Goal: Check status: Check status

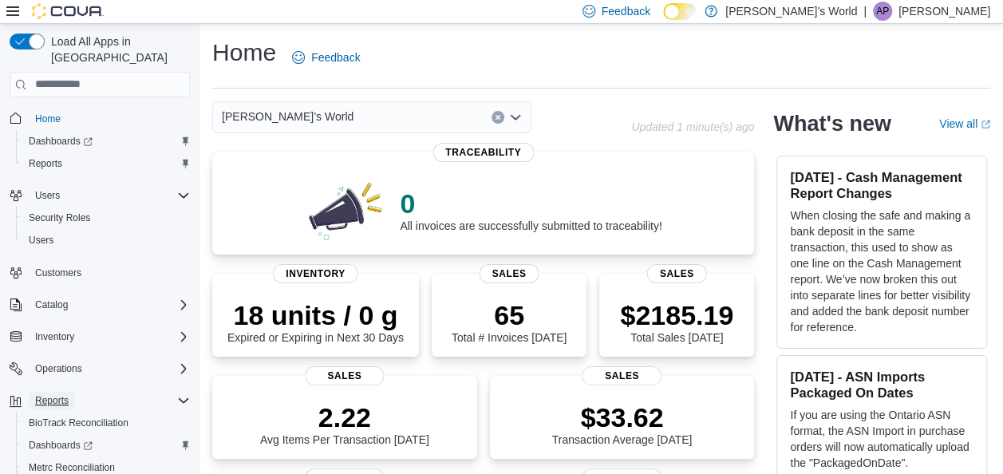
click at [56, 394] on span "Reports" at bounding box center [51, 400] width 33 height 13
click at [44, 394] on span "Reports" at bounding box center [51, 400] width 33 height 13
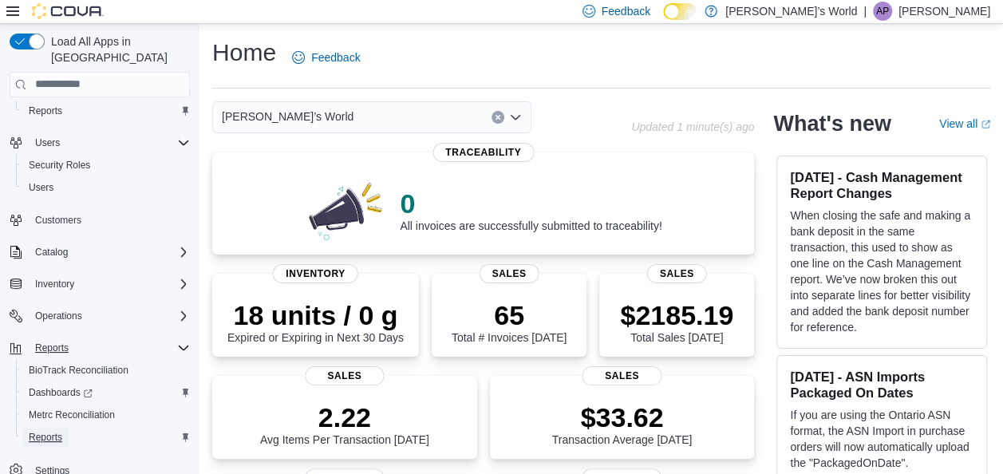
click at [45, 431] on span "Reports" at bounding box center [45, 437] width 33 height 13
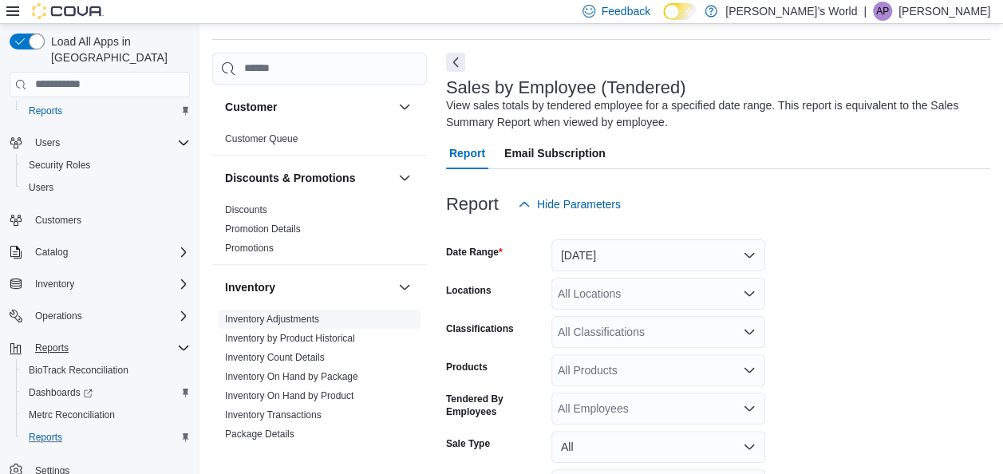
scroll to position [53, 0]
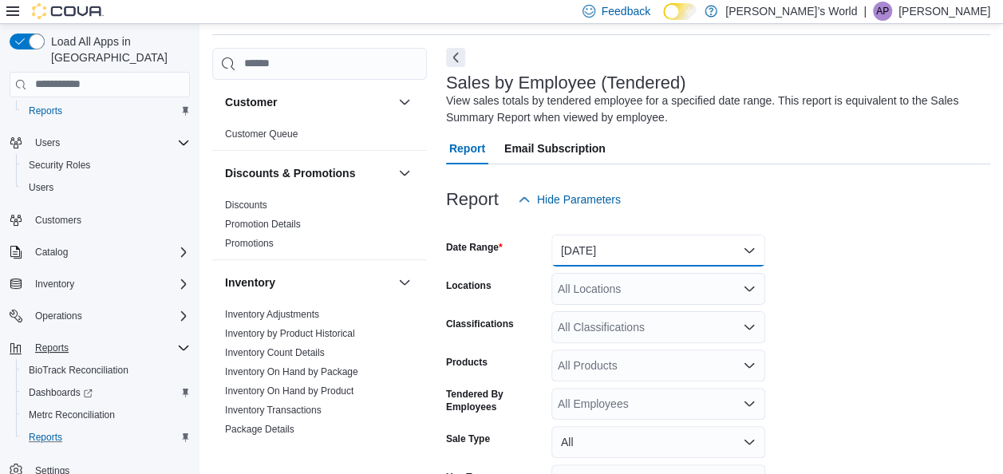
click at [649, 251] on button "[DATE]" at bounding box center [658, 250] width 214 height 32
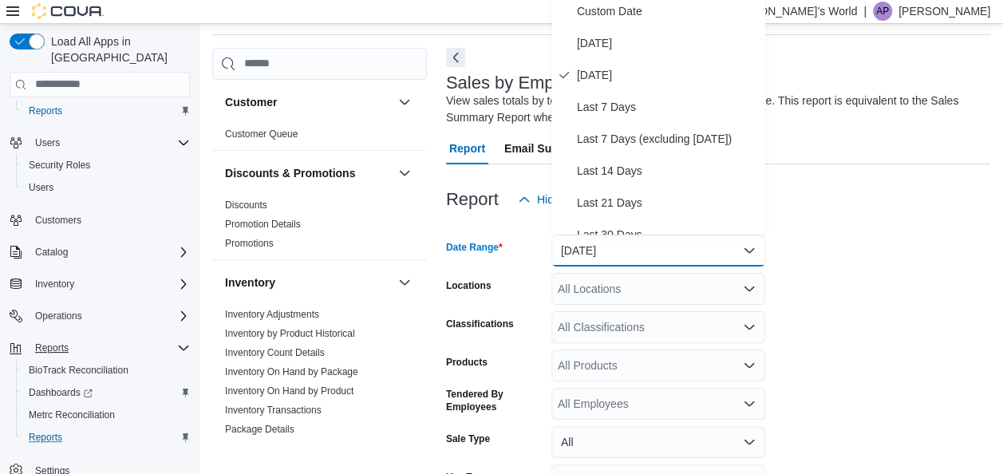
scroll to position [48, 0]
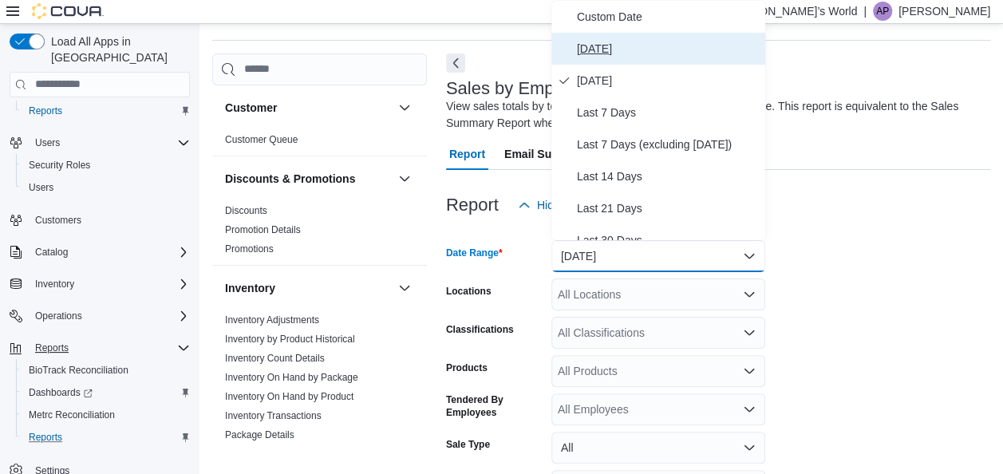
click at [625, 43] on span "[DATE]" at bounding box center [668, 48] width 182 height 19
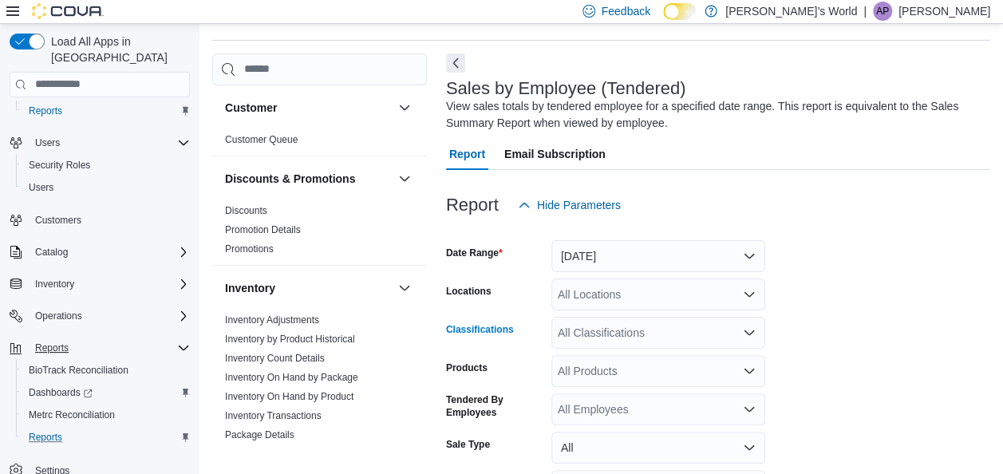
click at [677, 329] on div "All Classifications" at bounding box center [658, 333] width 214 height 32
click at [809, 270] on form "Date Range [DATE] Locations All Locations Classifications All Classifications P…" at bounding box center [718, 403] width 544 height 364
click at [750, 291] on icon "Open list of options" at bounding box center [749, 294] width 13 height 13
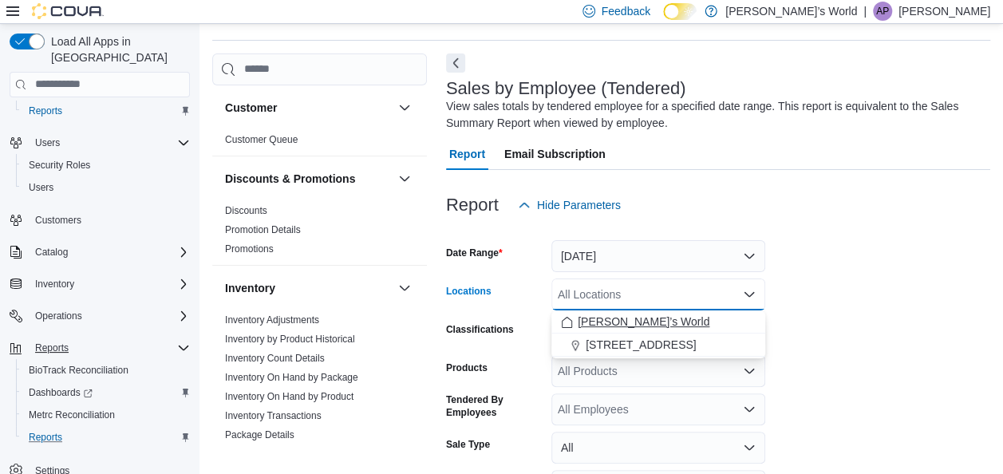
click at [656, 321] on div "[PERSON_NAME]’s World" at bounding box center [658, 321] width 195 height 16
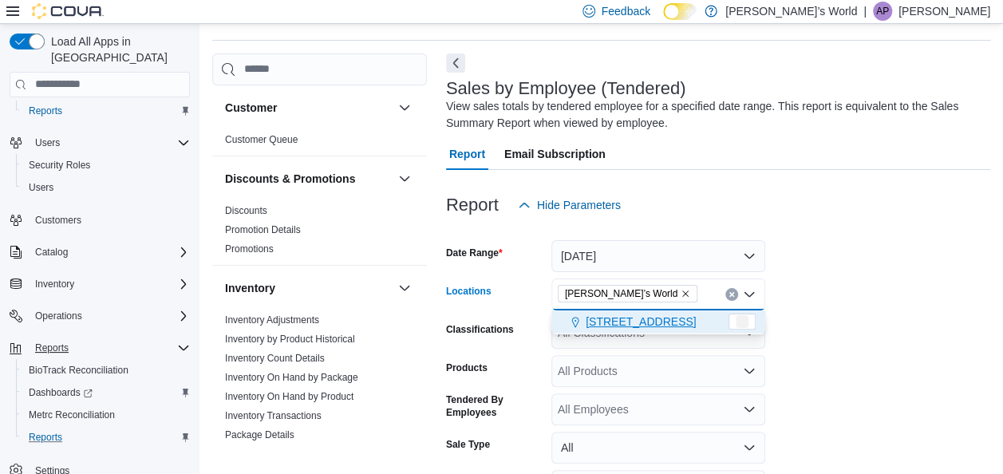
click at [656, 321] on div "[STREET_ADDRESS]" at bounding box center [643, 321] width 164 height 16
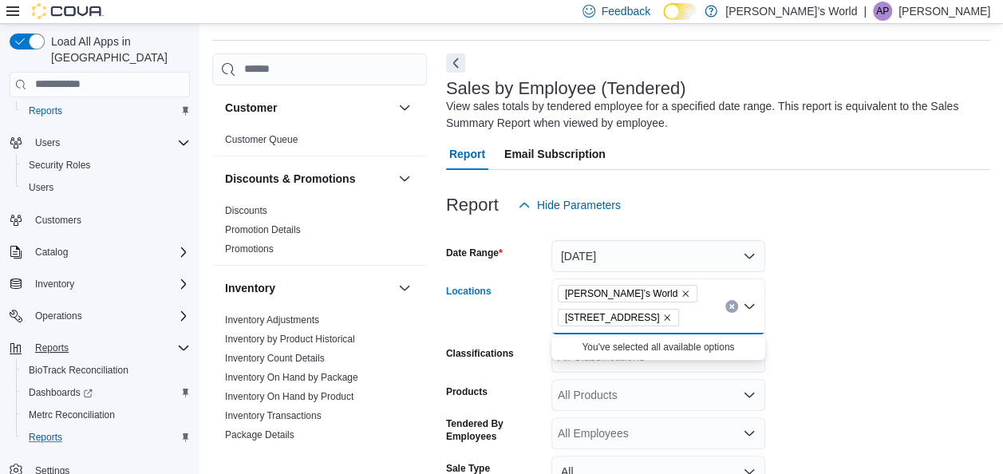
click at [656, 321] on div "[PERSON_NAME]’s World [STREET_ADDRESS][GEOGRAPHIC_DATA]. Selected. [PERSON_NAME…" at bounding box center [658, 306] width 214 height 56
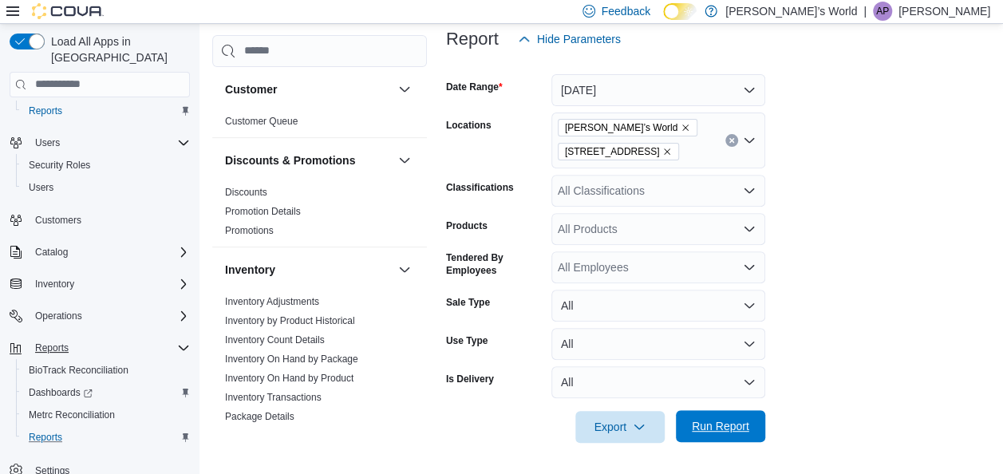
click at [720, 423] on span "Run Report" at bounding box center [720, 426] width 57 height 16
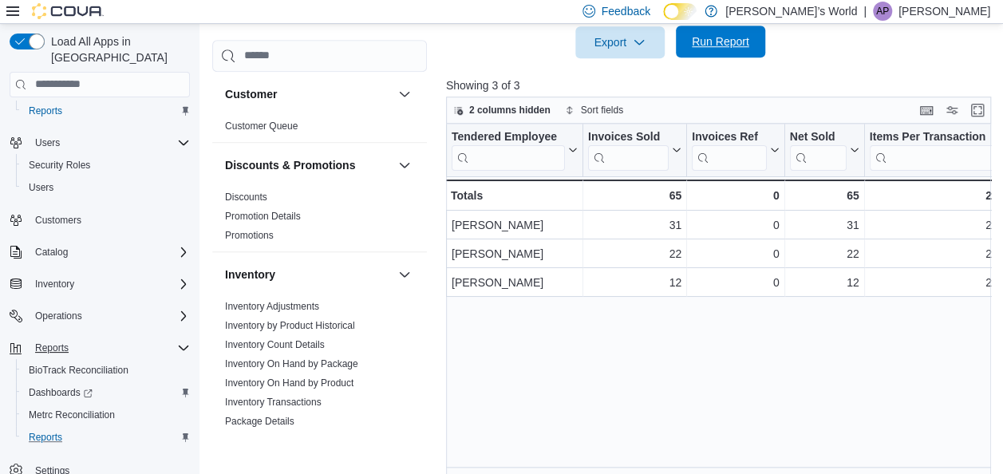
click at [720, 423] on div "Tendered Employee Click to view column header actions Invoices Sold Click to vi…" at bounding box center [721, 300] width 550 height 353
